Goal: Task Accomplishment & Management: Manage account settings

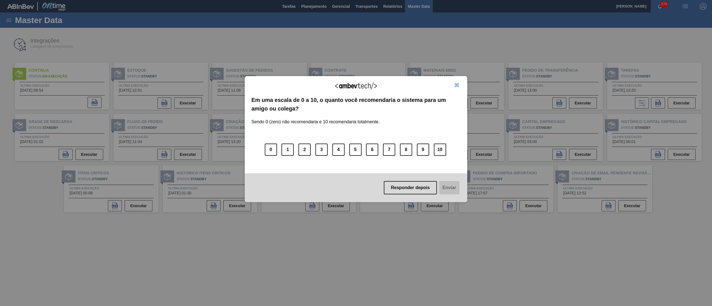
drag, startPoint x: 457, startPoint y: 82, endPoint x: 458, endPoint y: 86, distance: 4.3
click at [458, 86] on div "Agradecemos seu feedback! Em uma escala de 0 a 10, o quanto você recomendaria o…" at bounding box center [356, 139] width 222 height 126
click at [458, 86] on img "Close" at bounding box center [456, 85] width 4 height 4
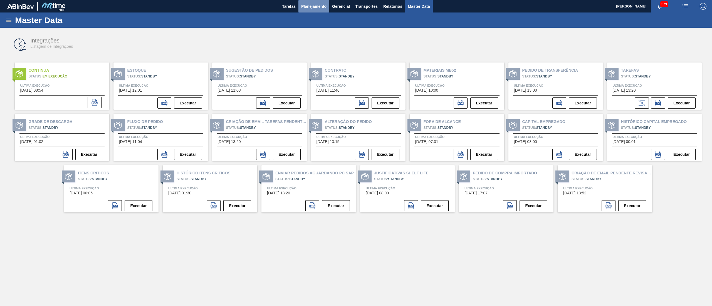
click at [319, 9] on span "Planejamento" at bounding box center [313, 6] width 25 height 7
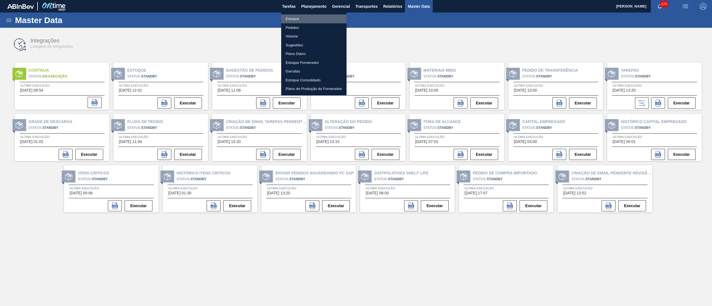
click at [311, 18] on li "Estoque" at bounding box center [313, 18] width 65 height 9
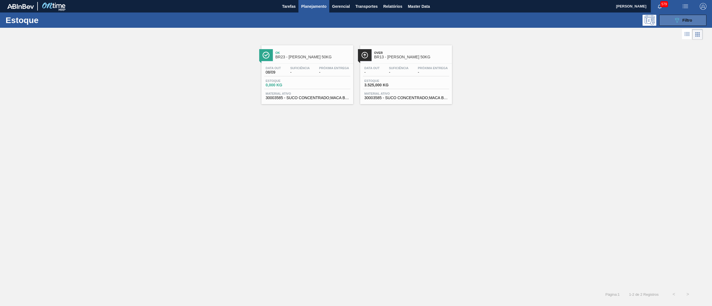
click at [674, 23] on icon "089F7B8B-B2A5-4AFE-B5C0-19BA573D28AC" at bounding box center [676, 20] width 7 height 7
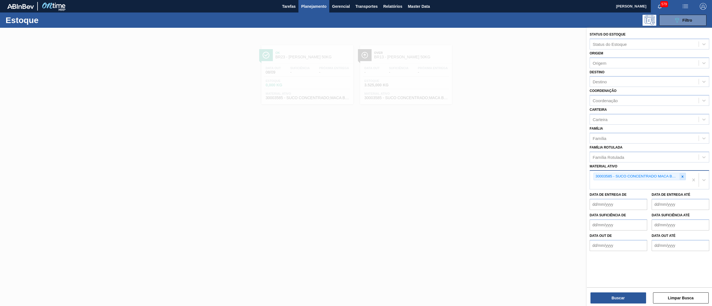
click at [684, 175] on icon at bounding box center [682, 177] width 4 height 4
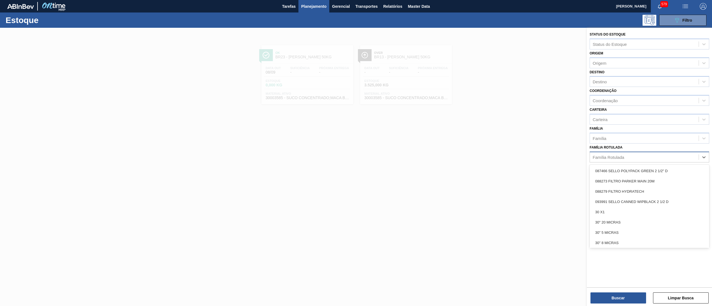
click at [655, 156] on div "Família Rotulada" at bounding box center [644, 157] width 109 height 8
type Rotulada "tubain"
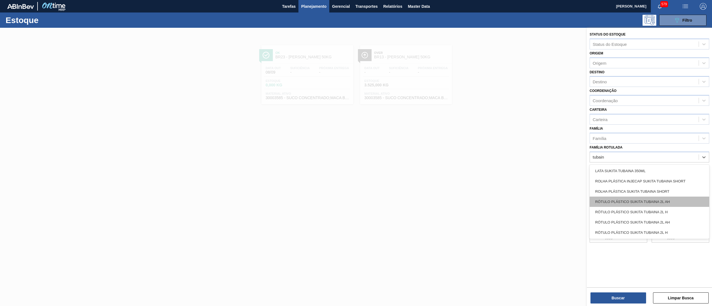
click at [654, 200] on div "RÓTULO PLÁSTICO SUKITA TUBAINA 2L AH" at bounding box center [649, 202] width 120 height 10
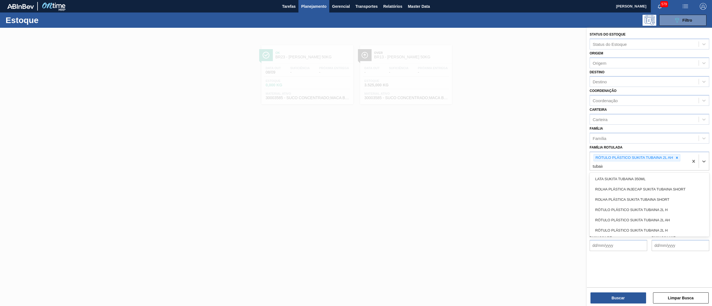
type Rotulada "tubaina"
click at [653, 215] on div "RÓTULO PLÁSTICO SUKITA TUBAINA 2L AH" at bounding box center [649, 220] width 120 height 10
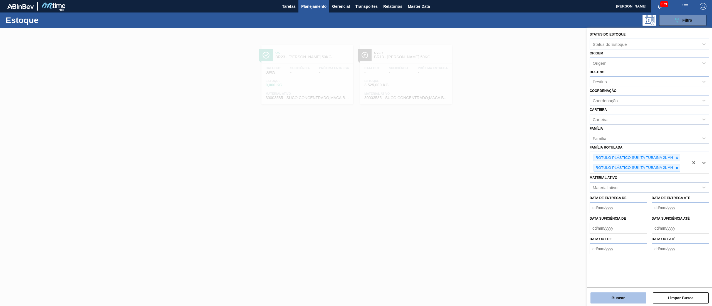
click at [606, 300] on button "Buscar" at bounding box center [618, 298] width 56 height 11
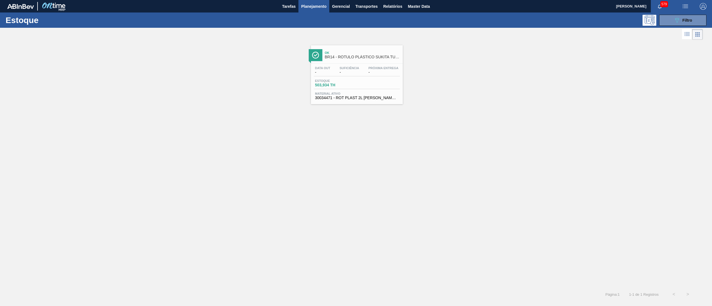
click at [373, 78] on div "Data out - Suficiência - Próxima Entrega - Estoque 503,934 TH Material ativo 30…" at bounding box center [357, 83] width 92 height 38
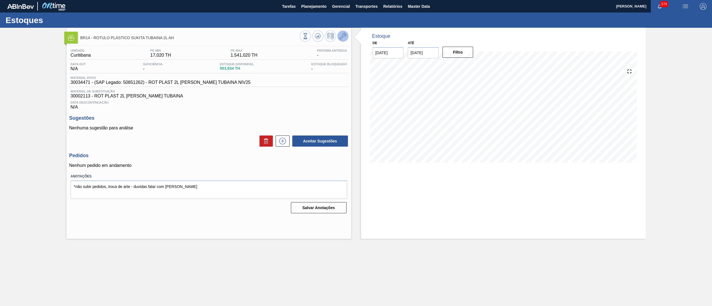
click at [343, 34] on icon at bounding box center [342, 36] width 7 height 7
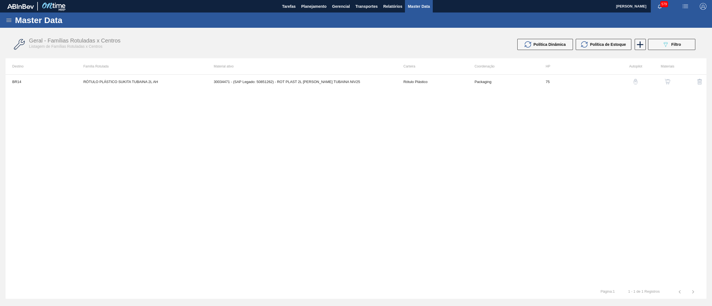
click at [670, 85] on button "button" at bounding box center [666, 81] width 13 height 13
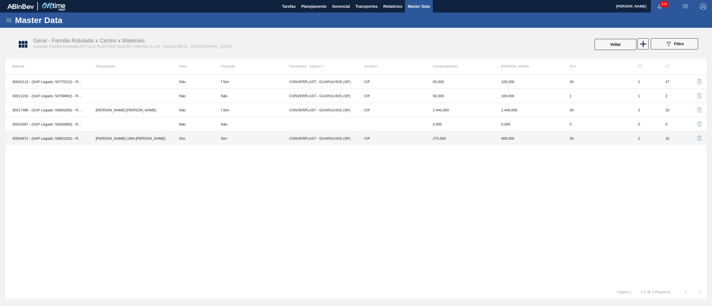
click at [259, 143] on td "Sim" at bounding box center [255, 138] width 68 height 14
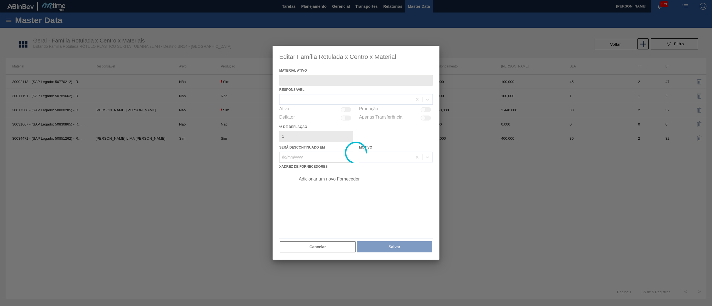
type ativo "30034471 - (SAP Legado: 50851262) - ROT PLAST 2L [PERSON_NAME] TUBAINA NIV25"
checkbox input "true"
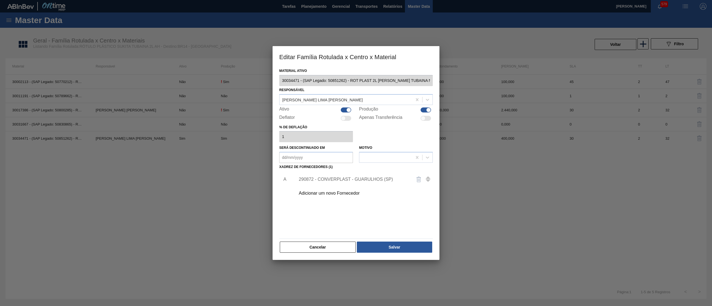
click at [354, 177] on div "290872 - CONVERPLAST - GUARULHOS (SP)" at bounding box center [353, 179] width 109 height 5
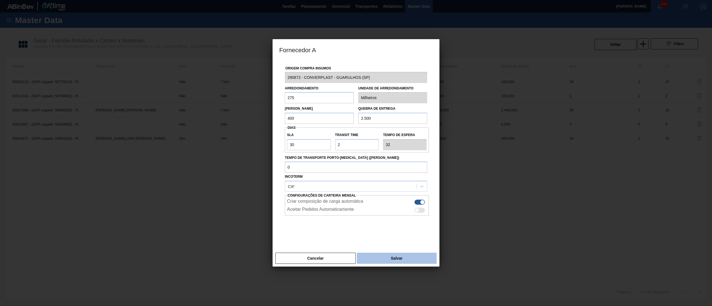
click at [375, 256] on button "Salvar" at bounding box center [397, 258] width 80 height 11
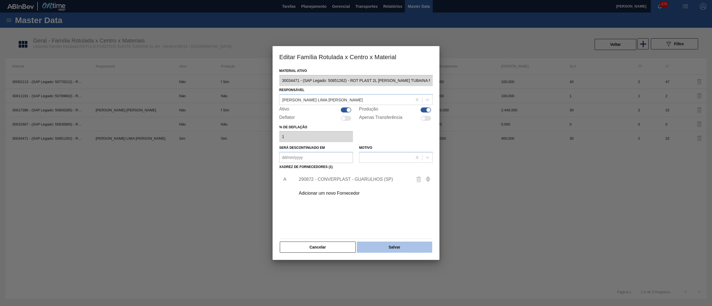
click at [381, 250] on button "Salvar" at bounding box center [394, 247] width 75 height 11
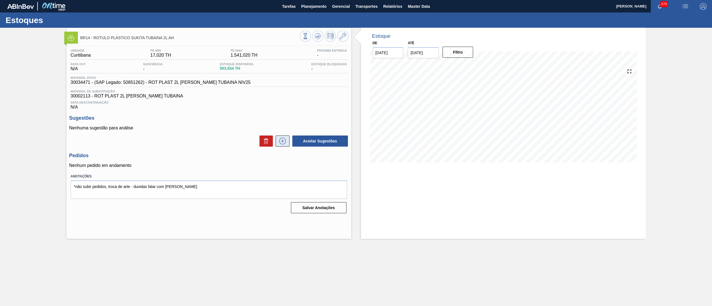
click at [282, 145] on icon at bounding box center [282, 141] width 9 height 7
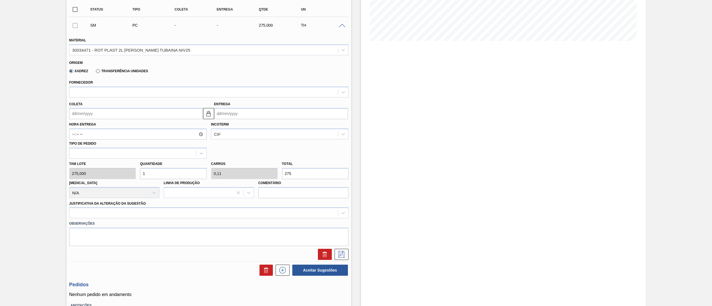
scroll to position [123, 0]
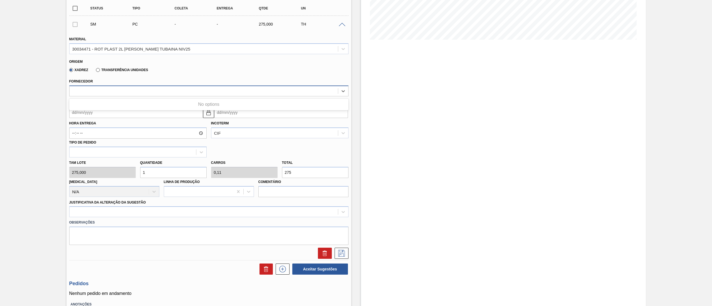
click at [200, 90] on div at bounding box center [203, 91] width 268 height 8
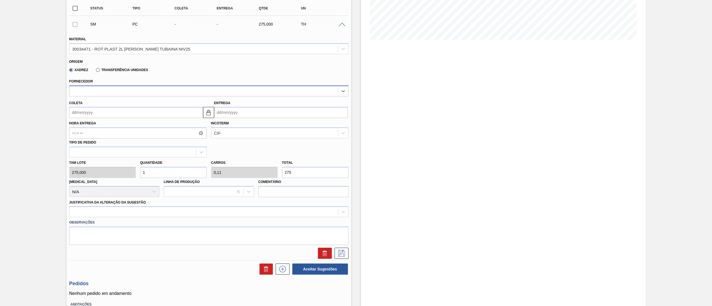
click at [200, 90] on div at bounding box center [203, 91] width 268 height 8
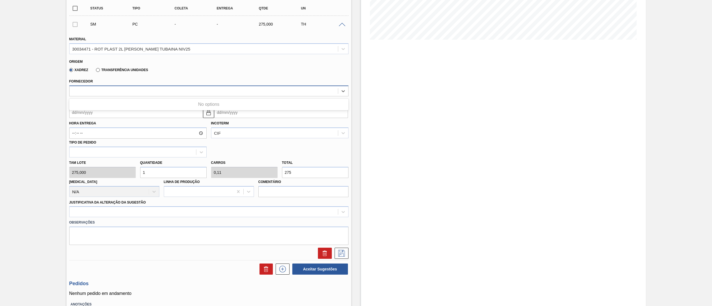
click at [200, 90] on div at bounding box center [203, 91] width 268 height 8
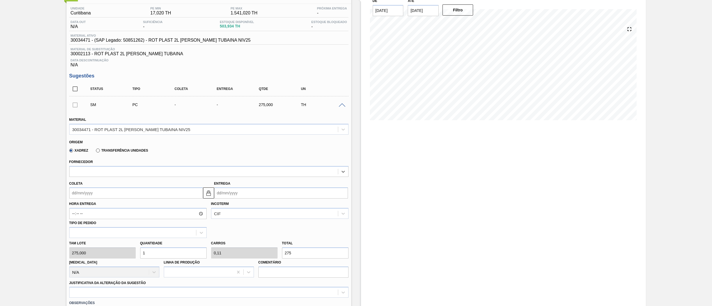
scroll to position [41, 0]
drag, startPoint x: 70, startPoint y: 44, endPoint x: 89, endPoint y: 46, distance: 19.0
click at [89, 46] on div "Material ativo 30034471 - (SAP Legado: 50851262) - ROT PLAST 2L [PERSON_NAME] T…" at bounding box center [208, 41] width 279 height 11
copy span "30034471"
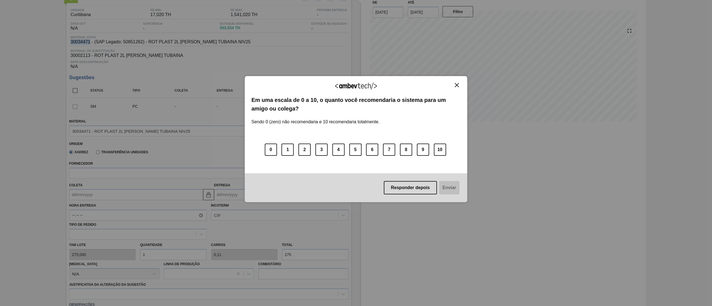
click at [459, 86] on button "Close" at bounding box center [457, 85] width 8 height 5
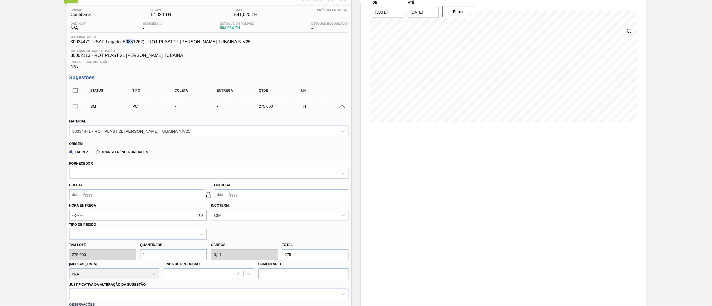
drag, startPoint x: 125, startPoint y: 42, endPoint x: 133, endPoint y: 42, distance: 8.3
click at [133, 42] on span "30034471 - (SAP Legado: 50851262) - ROT PLAST 2L [PERSON_NAME] TUBAINA NIV25" at bounding box center [161, 41] width 180 height 5
drag, startPoint x: 124, startPoint y: 43, endPoint x: 142, endPoint y: 45, distance: 18.8
click at [142, 45] on div "Material ativo 30034471 - (SAP Legado: 50851262) - ROT PLAST 2L [PERSON_NAME] T…" at bounding box center [208, 41] width 279 height 11
copy span "50851262"
